Goal: Task Accomplishment & Management: Manage account settings

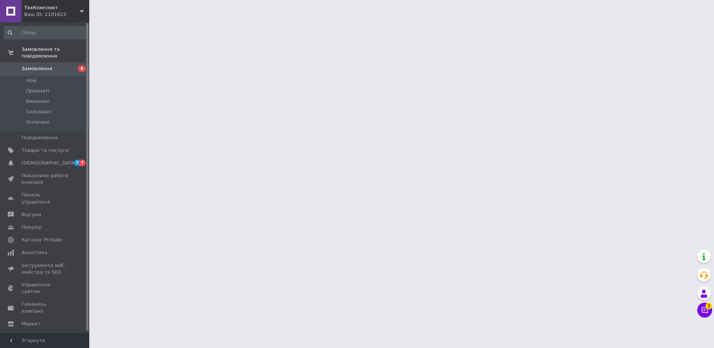
click at [57, 65] on span "Замовлення" at bounding box center [45, 68] width 47 height 7
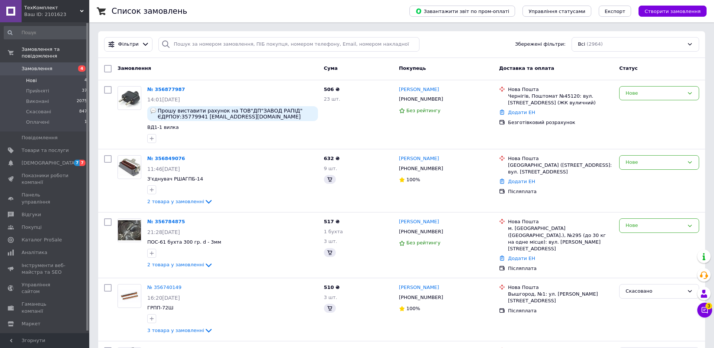
click at [49, 75] on li "Нові 4" at bounding box center [45, 80] width 91 height 10
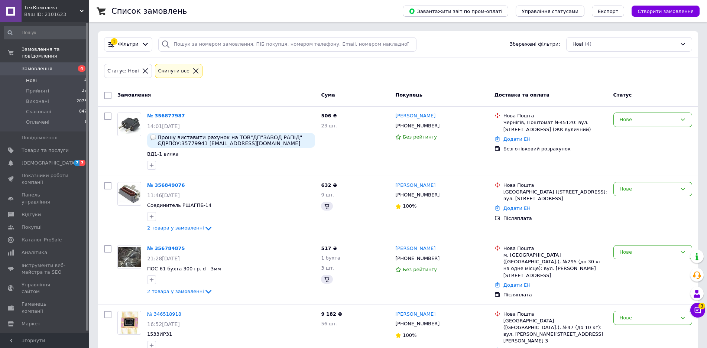
click at [54, 62] on link "Замовлення 4" at bounding box center [45, 68] width 91 height 13
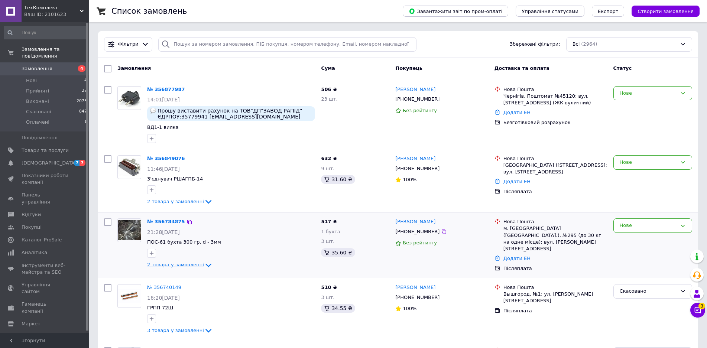
click at [180, 268] on span "2 товара у замовленні" at bounding box center [175, 265] width 57 height 6
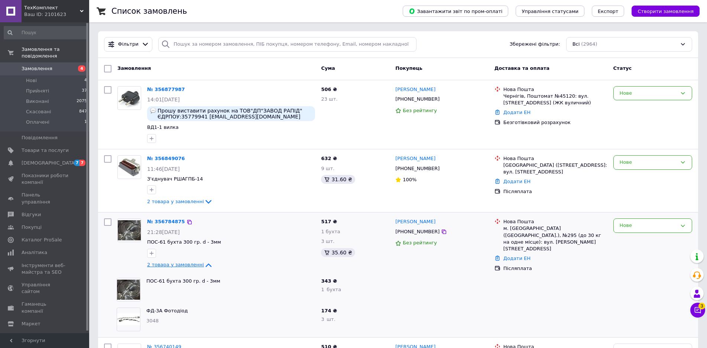
click at [180, 268] on span "2 товара у замовленні" at bounding box center [175, 265] width 57 height 6
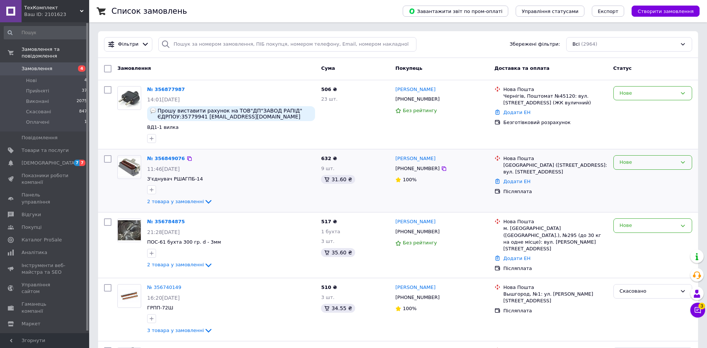
click at [646, 167] on div "Нове" at bounding box center [648, 163] width 57 height 8
click at [642, 179] on li "Прийнято" at bounding box center [653, 178] width 78 height 14
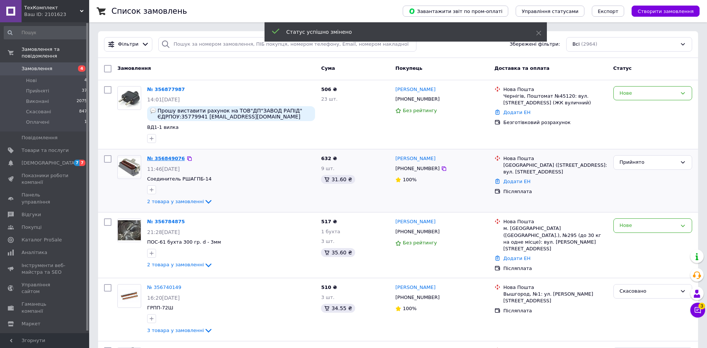
click at [170, 161] on link "№ 356849076" at bounding box center [166, 159] width 38 height 6
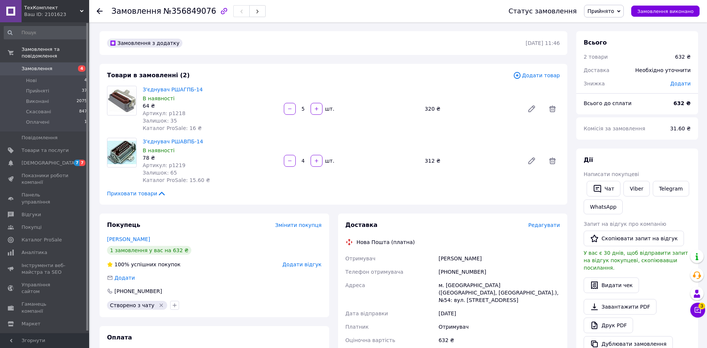
click at [546, 228] on span "Редагувати" at bounding box center [545, 225] width 32 height 6
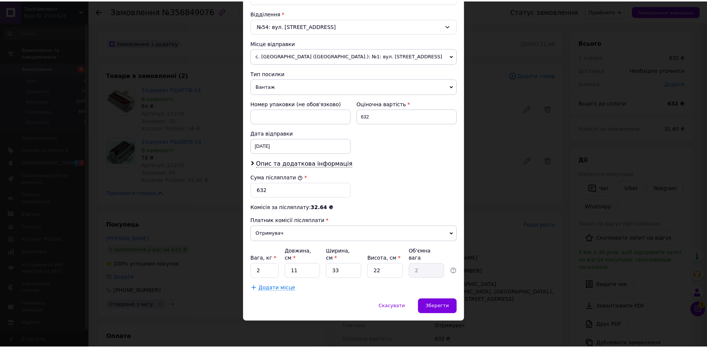
scroll to position [243, 0]
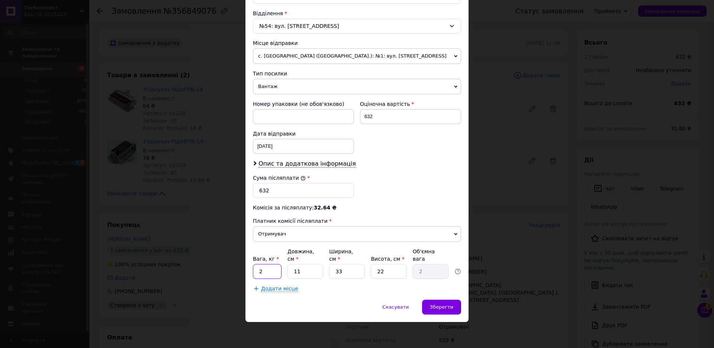
click at [259, 279] on input "2" at bounding box center [267, 271] width 29 height 15
type input "1"
drag, startPoint x: 342, startPoint y: 306, endPoint x: 338, endPoint y: 306, distance: 4.1
click at [338, 279] on input "33" at bounding box center [347, 271] width 36 height 15
drag, startPoint x: 305, startPoint y: 307, endPoint x: 297, endPoint y: 307, distance: 8.2
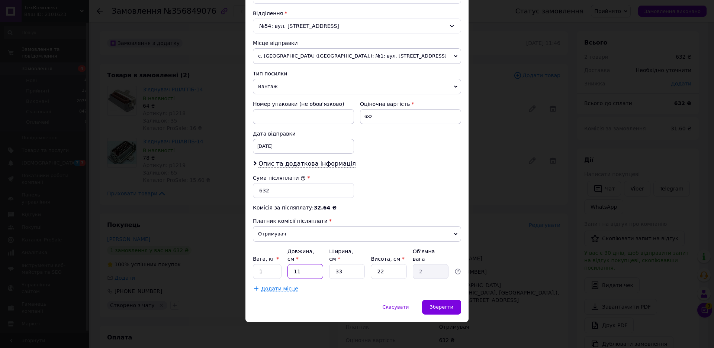
click at [297, 279] on input "11" at bounding box center [305, 271] width 36 height 15
type input "15"
type input "2.72"
type input "15"
drag, startPoint x: 342, startPoint y: 308, endPoint x: 334, endPoint y: 307, distance: 7.9
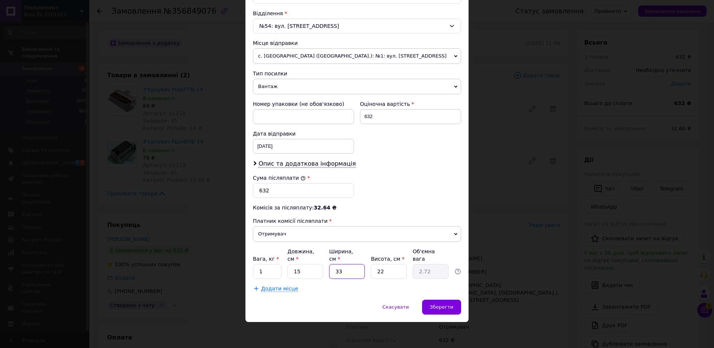
click at [334, 279] on input "33" at bounding box center [347, 271] width 36 height 15
type input "2"
type input "0.17"
type input "20"
type input "1.65"
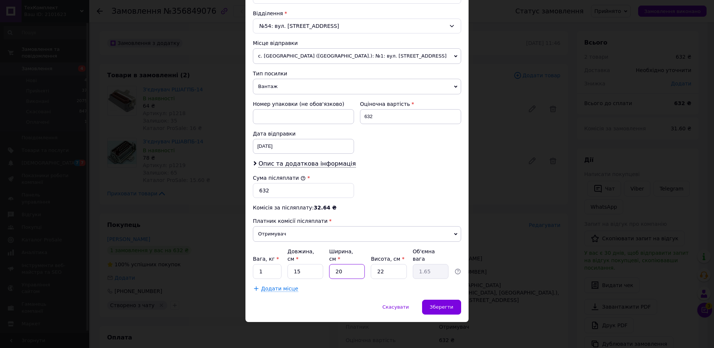
type input "20"
drag, startPoint x: 385, startPoint y: 307, endPoint x: 375, endPoint y: 306, distance: 9.3
click at [375, 279] on input "22" at bounding box center [389, 271] width 36 height 15
type input "1"
type input "0.1"
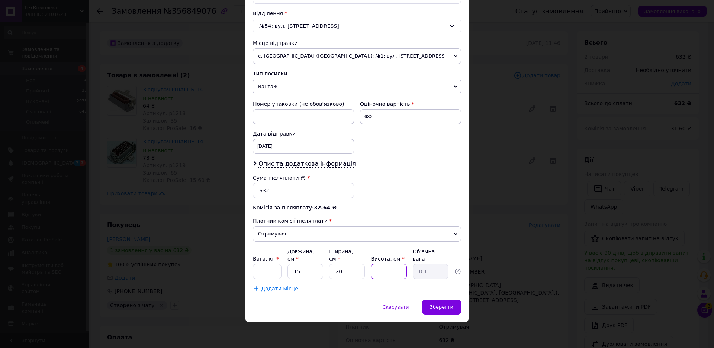
type input "10"
type input "0.75"
type input "10"
click at [440, 310] on span "Зберегти" at bounding box center [441, 307] width 23 height 6
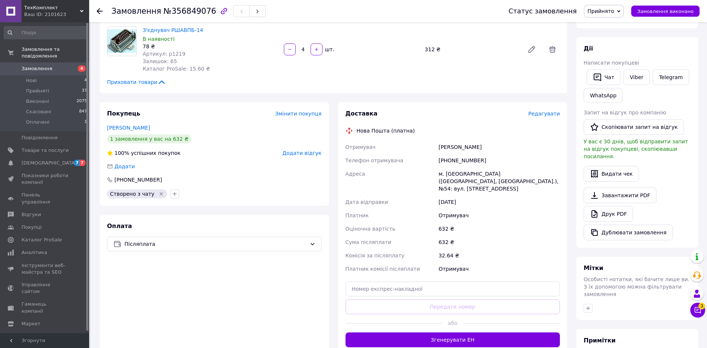
scroll to position [223, 0]
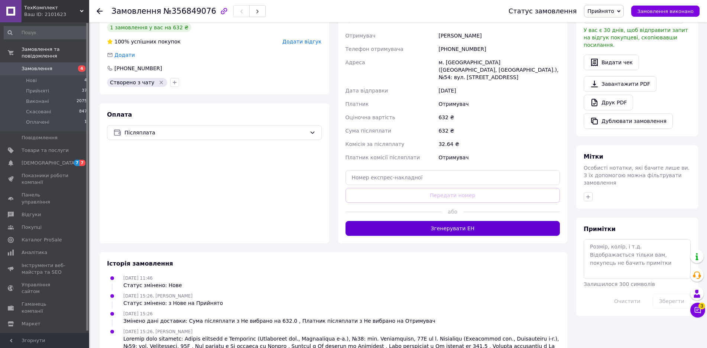
click at [487, 236] on button "Згенерувати ЕН" at bounding box center [453, 228] width 215 height 15
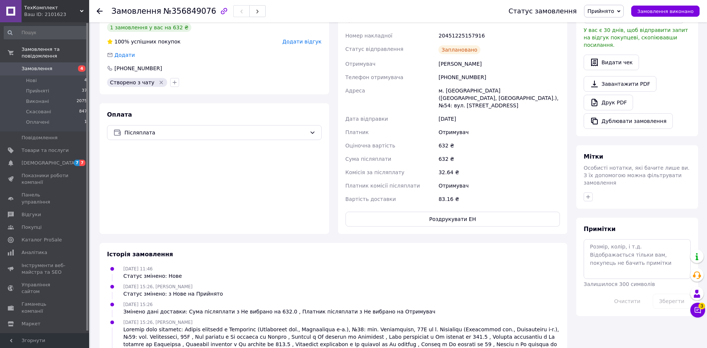
click at [100, 12] on icon at bounding box center [100, 11] width 6 height 6
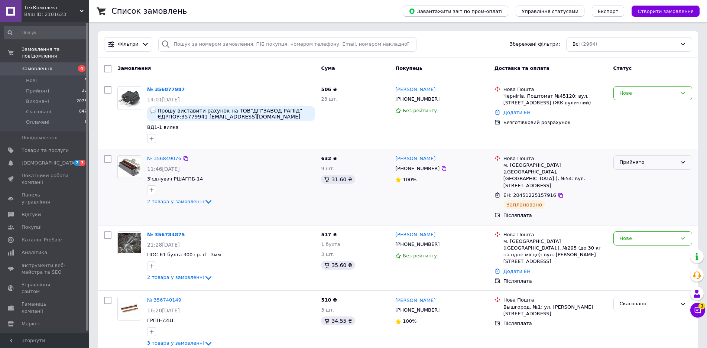
click at [641, 167] on div "Прийнято" at bounding box center [648, 163] width 57 height 8
click at [639, 179] on li "Виконано" at bounding box center [653, 178] width 78 height 14
click at [635, 95] on div "Нове" at bounding box center [648, 94] width 57 height 8
click at [637, 112] on li "Прийнято" at bounding box center [653, 109] width 78 height 14
click at [45, 147] on span "Товари та послуги" at bounding box center [45, 150] width 47 height 7
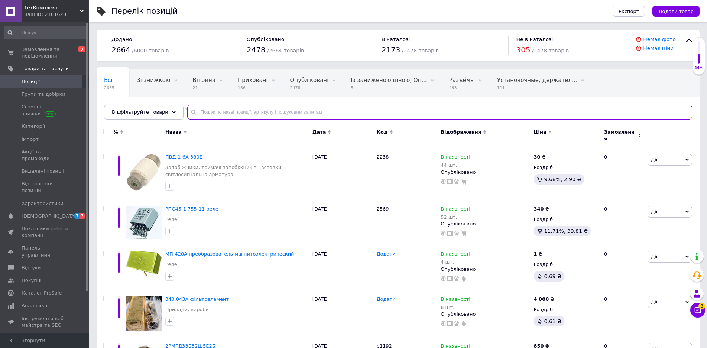
click at [199, 116] on input "text" at bounding box center [439, 112] width 505 height 15
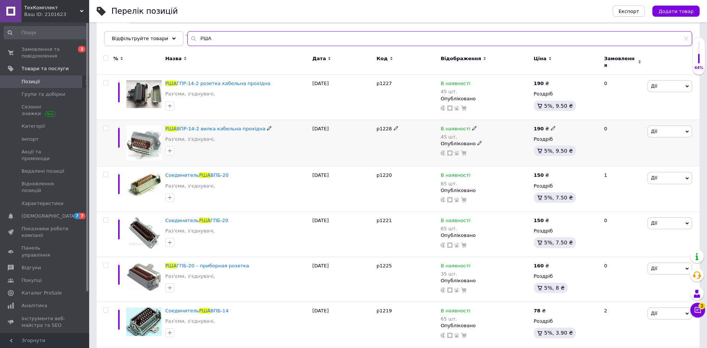
scroll to position [74, 0]
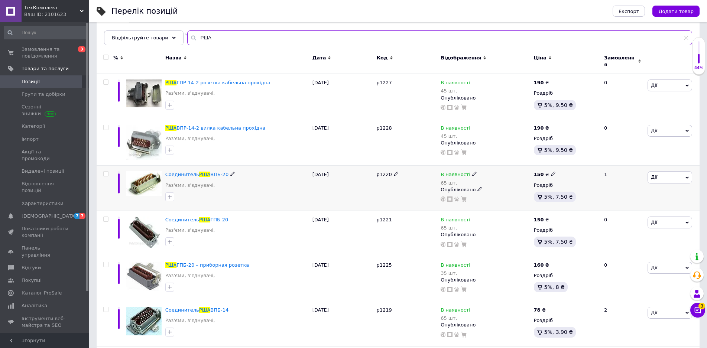
type input "РША"
click at [551, 176] on icon at bounding box center [553, 174] width 4 height 4
click at [568, 168] on input "150" at bounding box center [588, 166] width 57 height 15
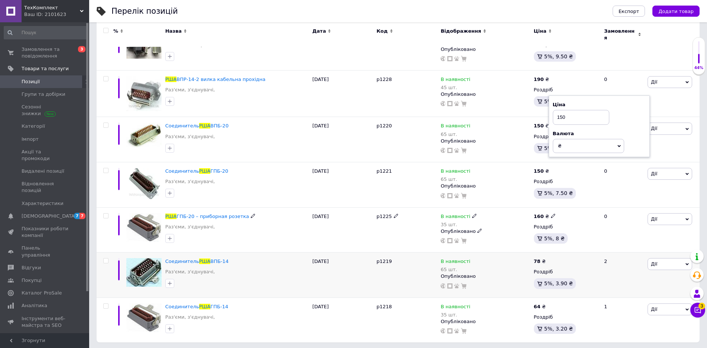
scroll to position [136, 0]
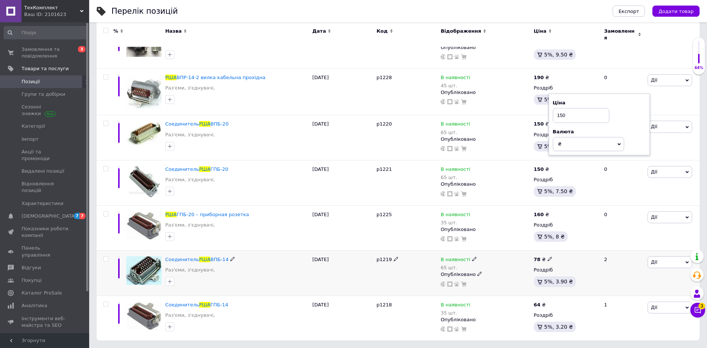
click at [548, 257] on icon at bounding box center [550, 259] width 4 height 4
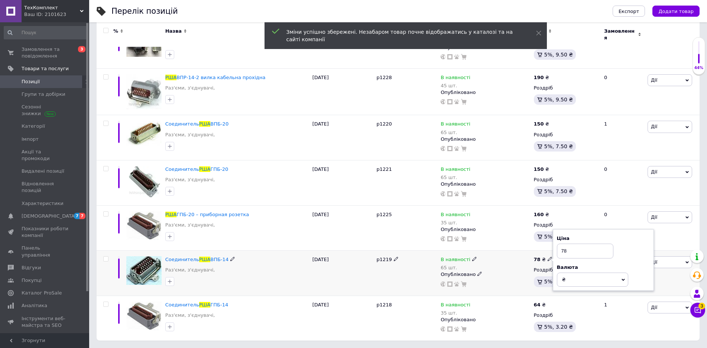
drag, startPoint x: 568, startPoint y: 247, endPoint x: 561, endPoint y: 246, distance: 7.1
click at [561, 246] on input "78" at bounding box center [585, 251] width 57 height 15
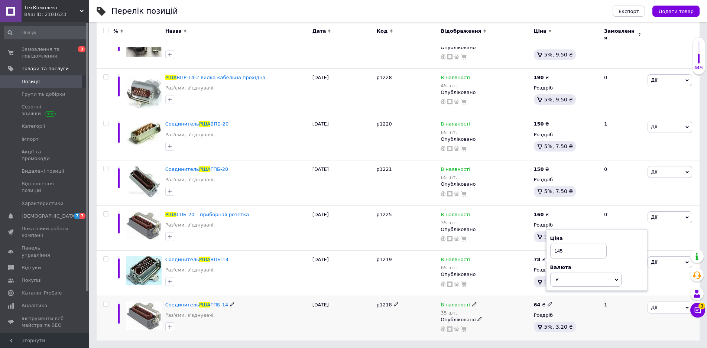
type input "145"
click at [549, 302] on use at bounding box center [550, 304] width 4 height 4
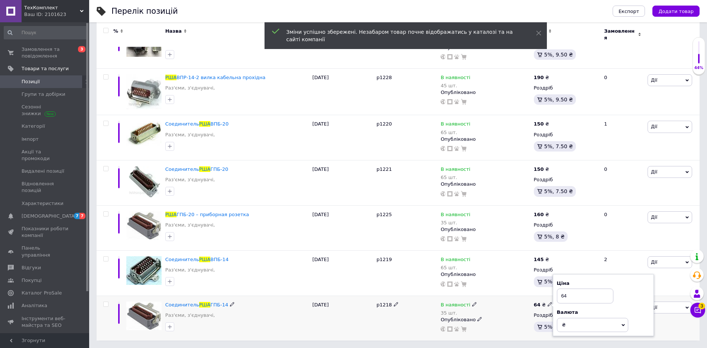
drag, startPoint x: 567, startPoint y: 296, endPoint x: 559, endPoint y: 296, distance: 7.8
click at [559, 296] on input "64" at bounding box center [585, 296] width 57 height 15
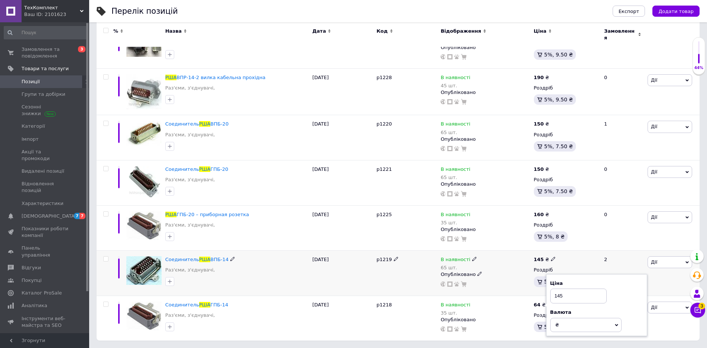
type input "145"
click at [496, 291] on div "В наявності 65 шт. Опубліковано" at bounding box center [485, 273] width 93 height 45
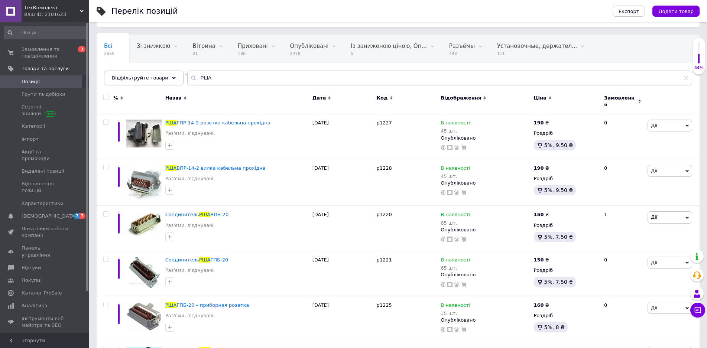
scroll to position [37, 0]
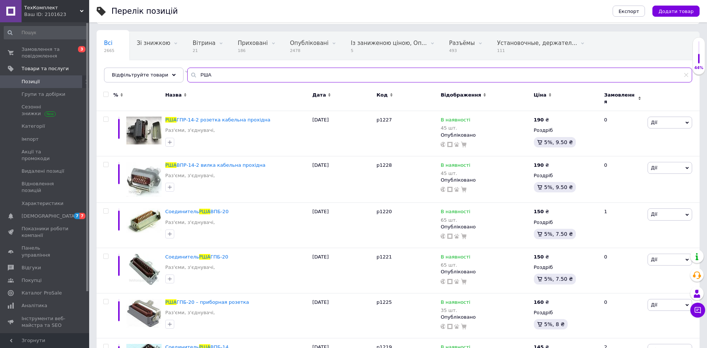
click at [211, 83] on input "РША" at bounding box center [439, 75] width 505 height 15
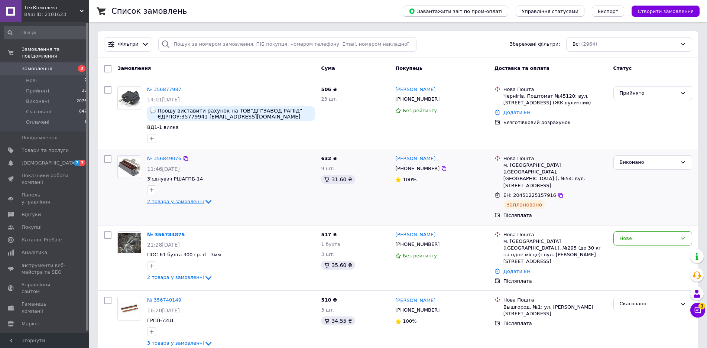
drag, startPoint x: 186, startPoint y: 207, endPoint x: 193, endPoint y: 207, distance: 7.1
click at [186, 204] on span "2 товара у замовленні" at bounding box center [175, 202] width 57 height 6
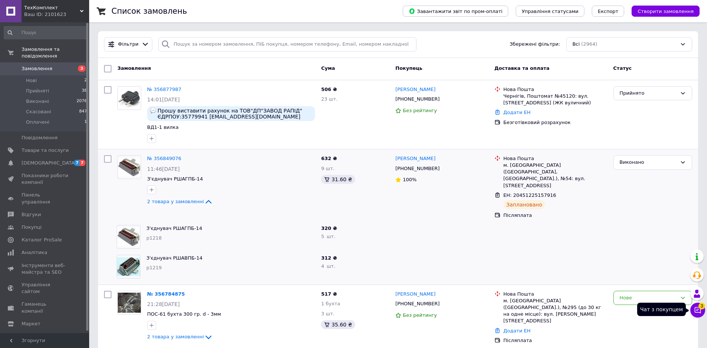
click at [699, 310] on icon at bounding box center [698, 310] width 6 height 6
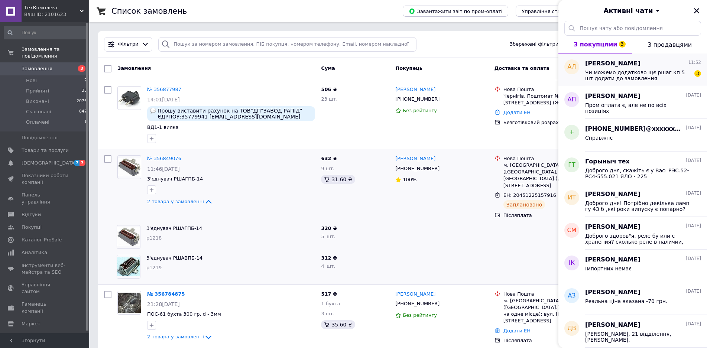
click at [642, 79] on span "Чи можемо додатково щє ршаг кп 5 шт додати до замовлення" at bounding box center [638, 76] width 106 height 12
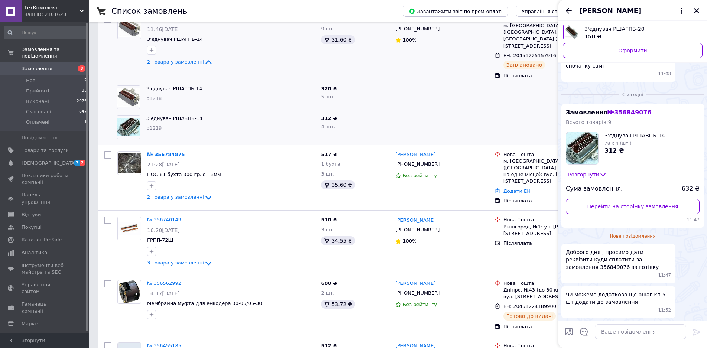
scroll to position [149, 0]
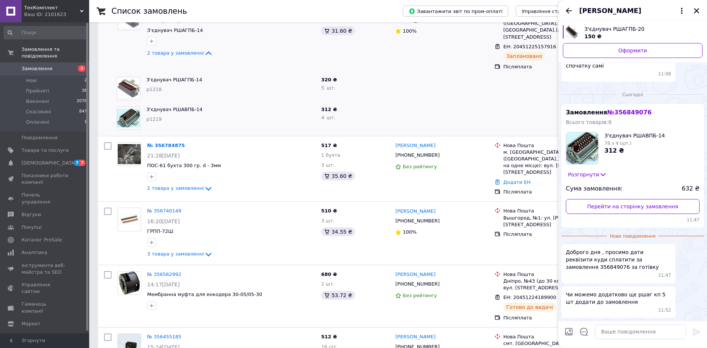
click at [261, 127] on div "№ 356849076 11:46[DATE] З'єднувач РШАГПБ-14 2 товара у замовленні 632 ₴ 9 шт. 3…" at bounding box center [398, 69] width 600 height 136
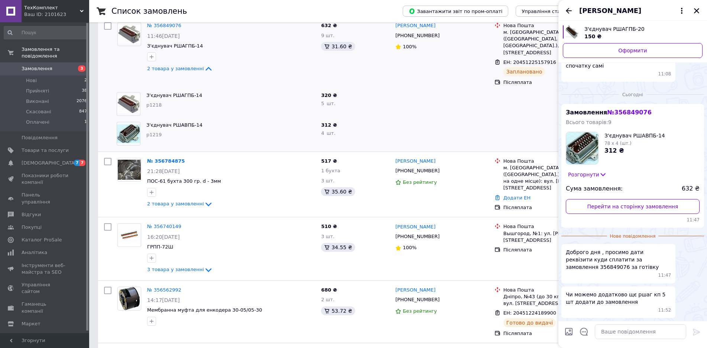
scroll to position [0, 0]
